Goal: Obtain resource: Download file/media

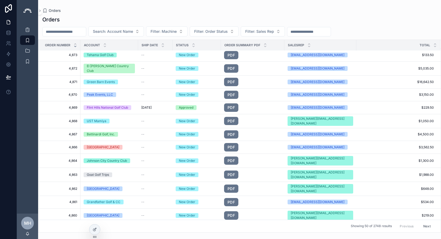
scroll to position [107, 0]
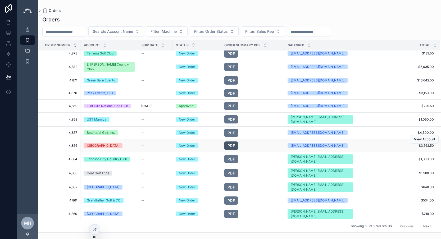
click at [236, 142] on link "PDF" at bounding box center [231, 146] width 14 height 8
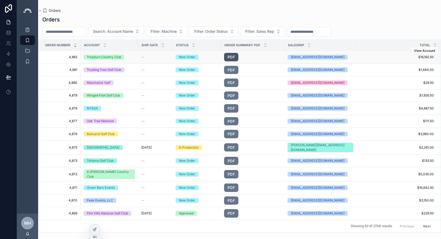
click at [231, 58] on link "PDF" at bounding box center [231, 57] width 14 height 8
click at [76, 29] on input "scrollable content" at bounding box center [64, 31] width 43 height 7
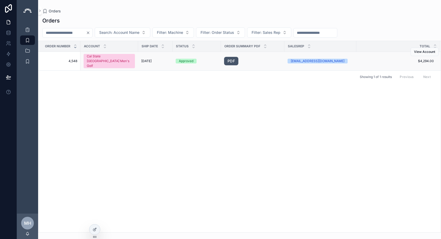
type input "****"
click at [230, 57] on link "PDF" at bounding box center [231, 61] width 14 height 8
